Goal: Check status

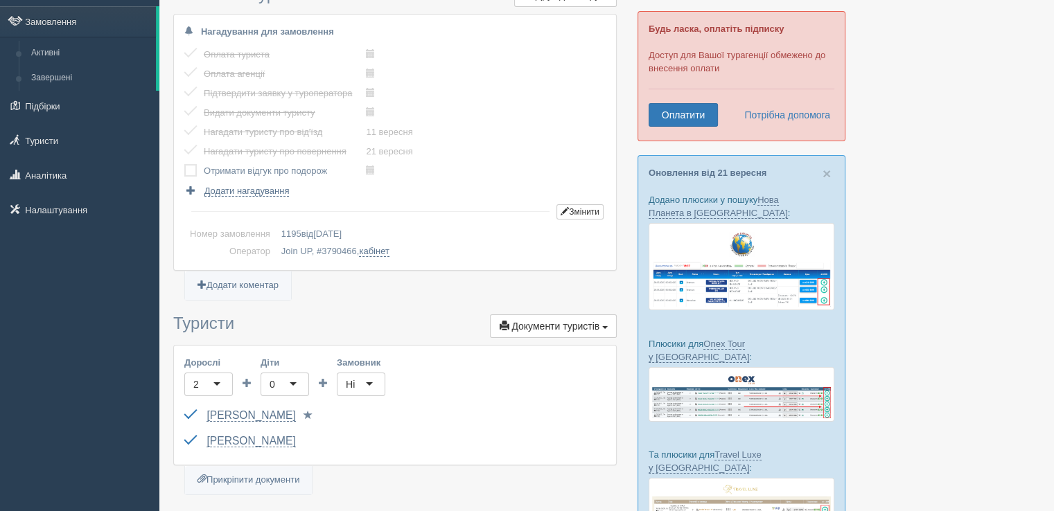
scroll to position [69, 0]
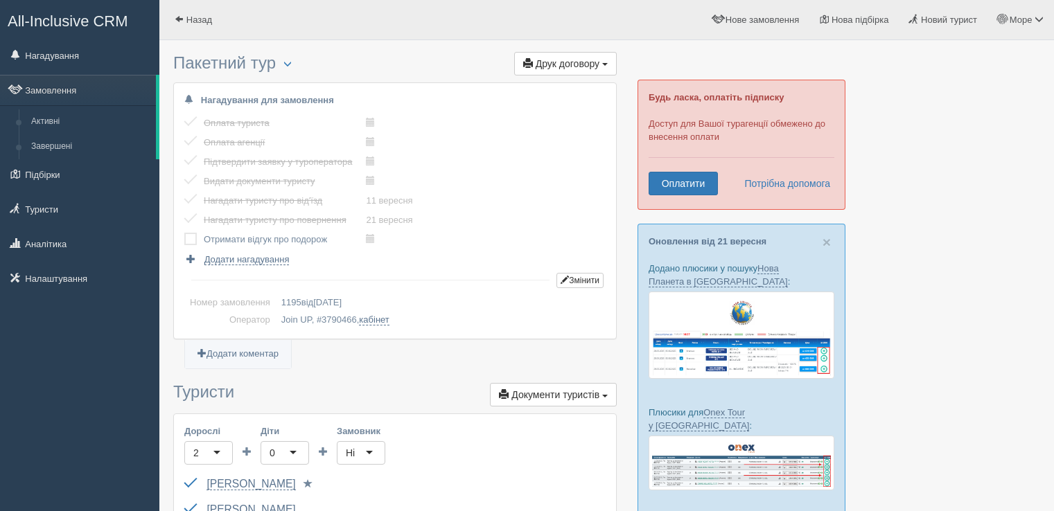
scroll to position [69, 0]
